Goal: Transaction & Acquisition: Purchase product/service

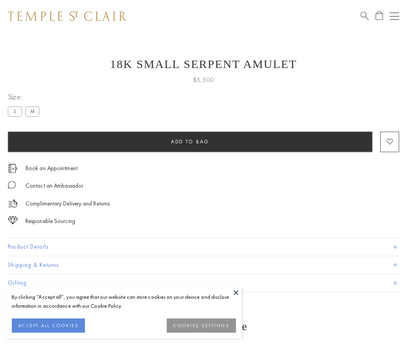
scroll to position [31, 0]
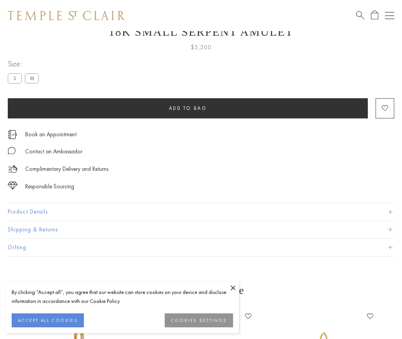
click at [187, 108] on span "Add to bag" at bounding box center [188, 108] width 38 height 7
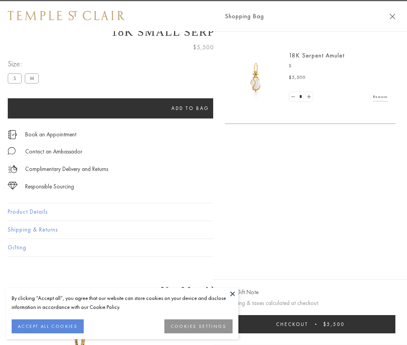
click at [396, 324] on button "Checkout $5,500" at bounding box center [310, 324] width 171 height 18
